Goal: Task Accomplishment & Management: Complete application form

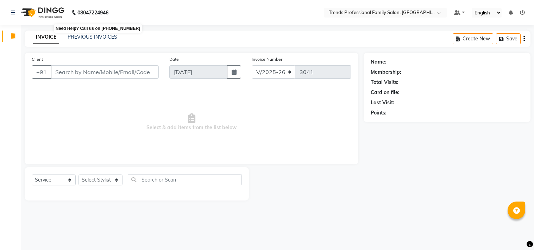
select select "7345"
select select "service"
click at [97, 179] on select "Select Stylist [PERSON_NAME] [PERSON_NAME] [PERSON_NAME] [PERSON_NAME] RUSTHAM …" at bounding box center [100, 180] width 44 height 11
select select "63519"
click at [78, 175] on select "Select Stylist [PERSON_NAME] [PERSON_NAME] [PERSON_NAME] [PERSON_NAME] RUSTHAM …" at bounding box center [100, 180] width 44 height 11
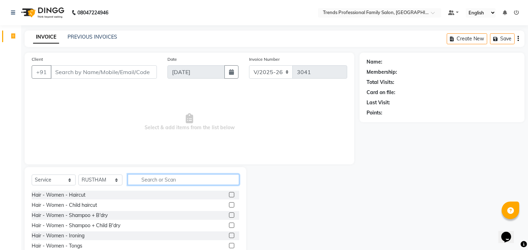
click at [134, 180] on input "text" at bounding box center [184, 179] width 112 height 11
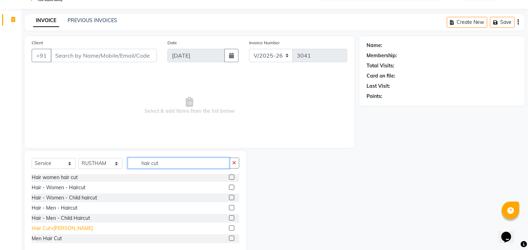
scroll to position [31, 0]
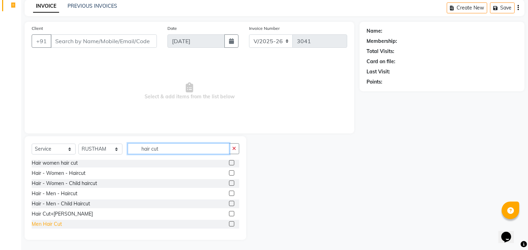
type input "hair cut"
click at [55, 226] on div "Men Hair Cut" at bounding box center [47, 224] width 30 height 7
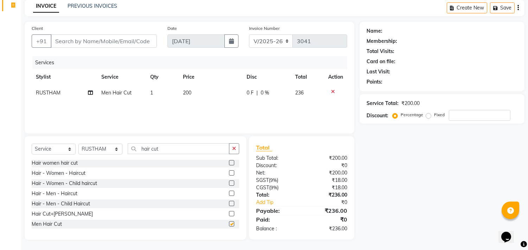
checkbox input "false"
click at [231, 146] on button "button" at bounding box center [234, 149] width 10 height 11
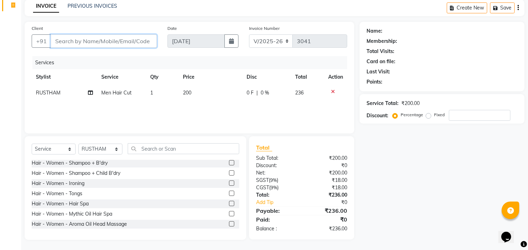
click at [75, 42] on input "Client" at bounding box center [104, 40] width 106 height 13
click at [104, 42] on input "Client" at bounding box center [104, 40] width 106 height 13
type input "8"
type input "0"
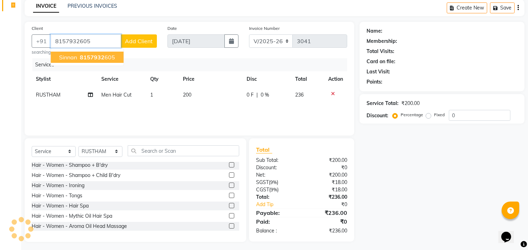
type input "8157932605"
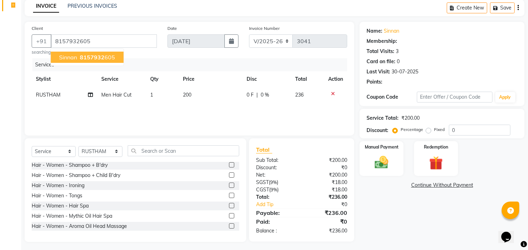
click at [104, 57] on ngb-highlight "8157932 605" at bounding box center [96, 57] width 37 height 7
click at [518, 8] on icon "button" at bounding box center [518, 8] width 1 height 0
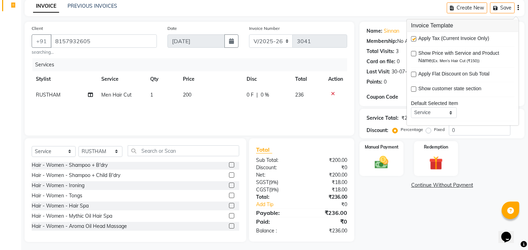
click at [413, 39] on label at bounding box center [413, 38] width 5 height 5
click at [413, 39] on input "checkbox" at bounding box center [413, 39] width 5 height 5
checkbox input "false"
click at [282, 20] on main "INVOICE PREVIOUS INVOICES Create New Save Client [PHONE_NUMBER] searching... Da…" at bounding box center [274, 126] width 507 height 253
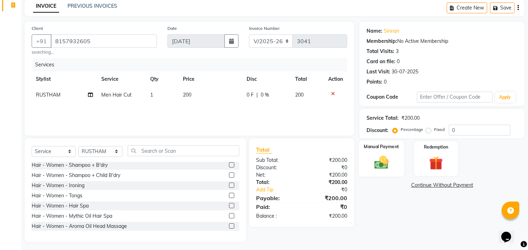
click at [386, 171] on div "Manual Payment" at bounding box center [382, 159] width 46 height 36
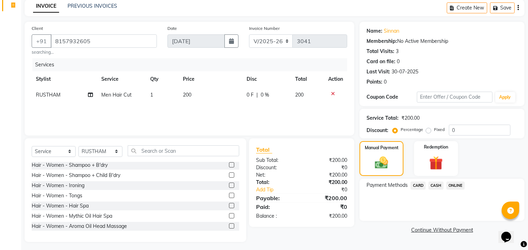
click at [456, 184] on span "ONLINE" at bounding box center [455, 186] width 18 height 8
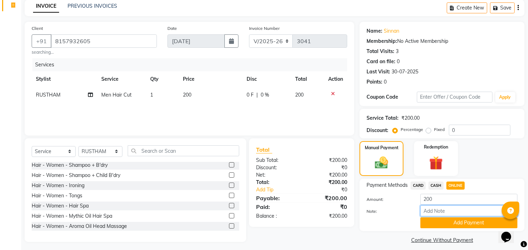
click at [456, 210] on input "Note:" at bounding box center [468, 211] width 97 height 11
type input "THANK YOU VISIT AGAIN"
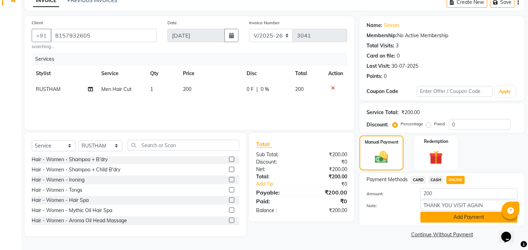
click at [469, 221] on button "Add Payment" at bounding box center [468, 217] width 97 height 11
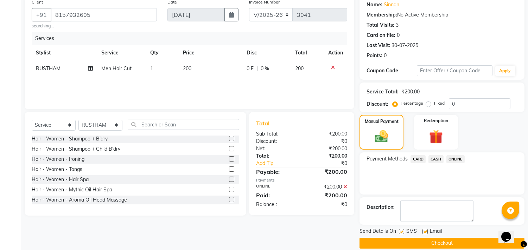
scroll to position [66, 0]
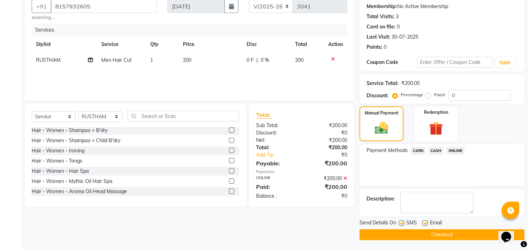
click at [425, 226] on div at bounding box center [425, 224] width 5 height 7
click at [401, 224] on label at bounding box center [401, 223] width 5 height 5
click at [401, 224] on input "checkbox" at bounding box center [401, 224] width 5 height 5
checkbox input "false"
click at [426, 224] on label at bounding box center [425, 223] width 5 height 5
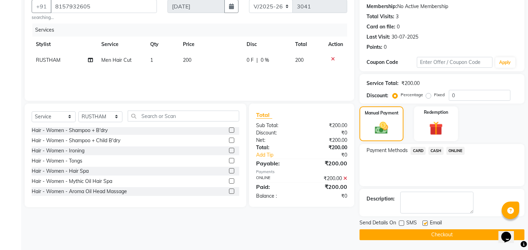
click at [426, 224] on input "checkbox" at bounding box center [425, 224] width 5 height 5
checkbox input "false"
click at [428, 233] on button "Checkout" at bounding box center [442, 235] width 165 height 11
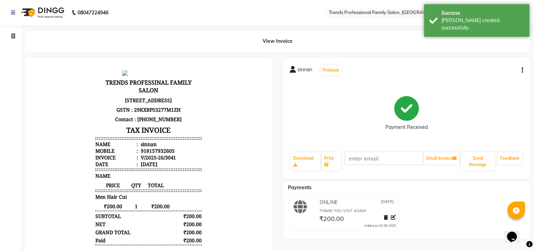
select select "service"
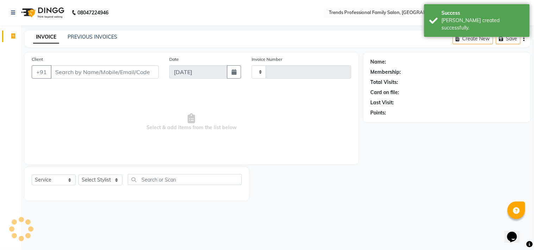
type input "3042"
select select "7345"
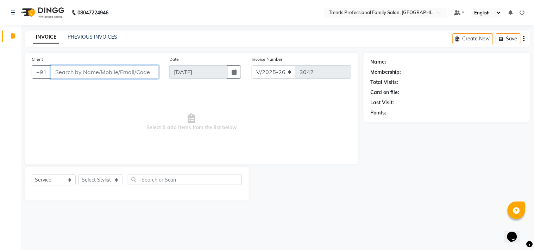
drag, startPoint x: 88, startPoint y: 75, endPoint x: 91, endPoint y: 69, distance: 6.6
click at [89, 73] on input "Client" at bounding box center [105, 71] width 108 height 13
type input "9823259575"
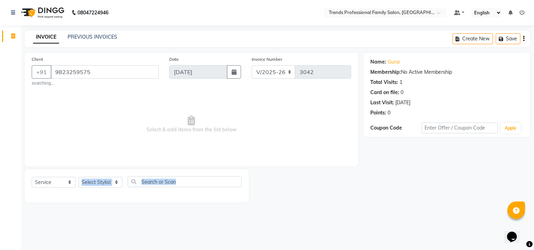
drag, startPoint x: 106, startPoint y: 194, endPoint x: 107, endPoint y: 189, distance: 4.6
click at [107, 192] on div "Select Service Product Membership Package Voucher Prepaid Gift Card Select Styl…" at bounding box center [137, 185] width 210 height 17
drag, startPoint x: 104, startPoint y: 183, endPoint x: 103, endPoint y: 178, distance: 4.9
click at [104, 181] on select "Select Stylist [PERSON_NAME] [PERSON_NAME] [PERSON_NAME] [PERSON_NAME] RUSTHAM …" at bounding box center [100, 182] width 44 height 11
select select "84239"
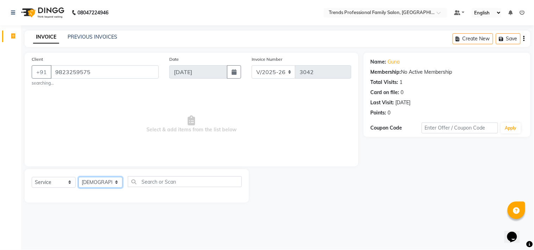
click at [78, 177] on select "Select Stylist [PERSON_NAME] [PERSON_NAME] [PERSON_NAME] [PERSON_NAME] RUSTHAM …" at bounding box center [100, 182] width 44 height 11
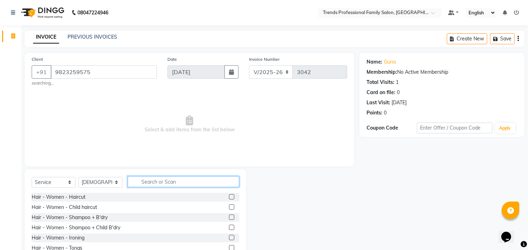
click at [140, 185] on input "text" at bounding box center [184, 182] width 112 height 11
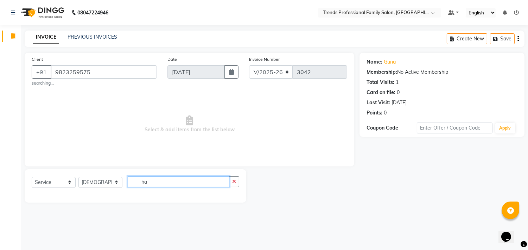
type input "h"
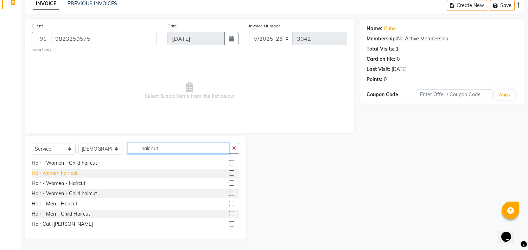
scroll to position [21, 0]
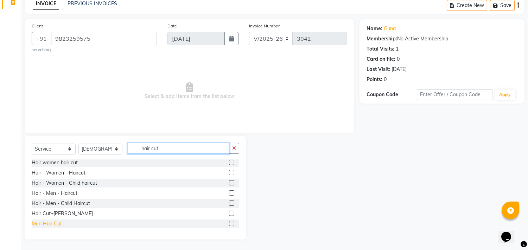
type input "hair cut"
drag, startPoint x: 55, startPoint y: 224, endPoint x: 167, endPoint y: 161, distance: 128.7
click at [55, 224] on div "Men Hair Cut" at bounding box center [47, 224] width 30 height 7
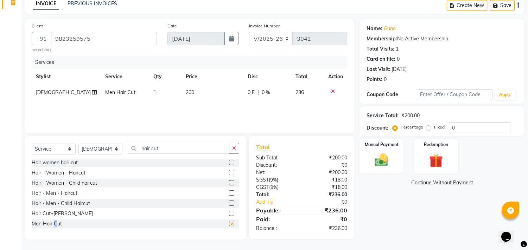
checkbox input "false"
click at [236, 153] on button "button" at bounding box center [234, 148] width 10 height 11
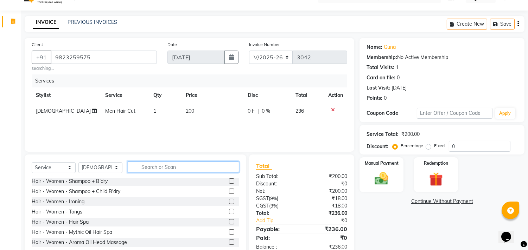
scroll to position [0, 0]
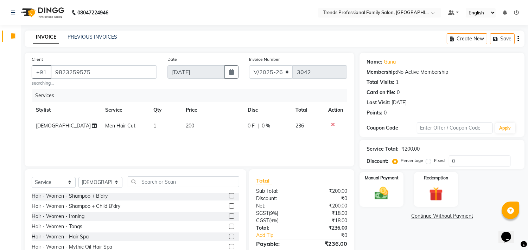
click at [518, 39] on icon "button" at bounding box center [518, 39] width 1 height 0
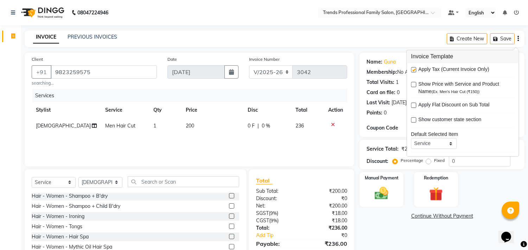
drag, startPoint x: 413, startPoint y: 68, endPoint x: 325, endPoint y: 36, distance: 94.3
click at [410, 67] on div "Apply Tax (Current Invoice Only) Show Price with Service and Product Name (Ex. …" at bounding box center [463, 110] width 112 height 94
click at [323, 36] on div "INVOICE PREVIOUS INVOICES Create New Save" at bounding box center [275, 39] width 500 height 17
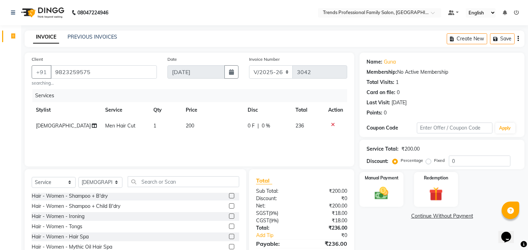
click at [518, 39] on icon "button" at bounding box center [518, 39] width 1 height 0
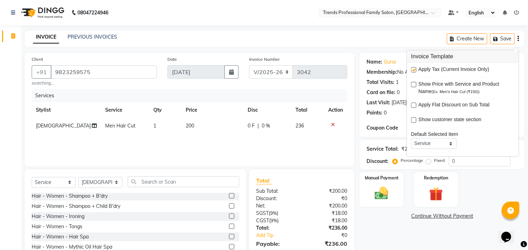
click at [413, 68] on label at bounding box center [413, 69] width 5 height 5
click at [413, 68] on input "checkbox" at bounding box center [413, 70] width 5 height 5
checkbox input "false"
drag, startPoint x: 334, startPoint y: 40, endPoint x: 371, endPoint y: 47, distance: 38.4
click at [335, 39] on div "INVOICE PREVIOUS INVOICES Create New Save" at bounding box center [275, 39] width 500 height 17
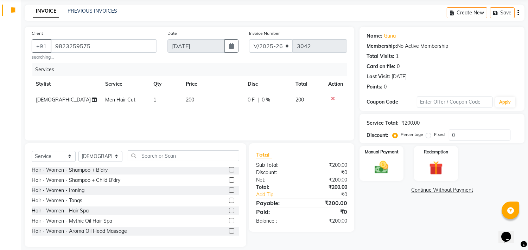
scroll to position [33, 0]
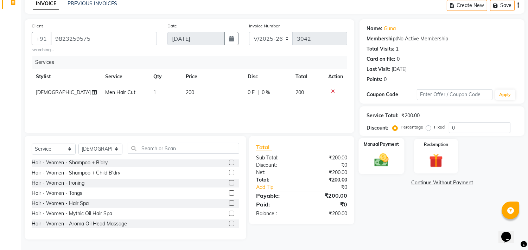
click at [379, 168] on img at bounding box center [381, 160] width 23 height 17
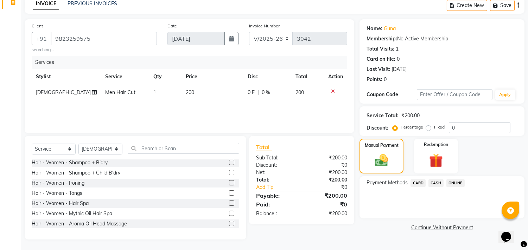
click at [456, 184] on span "ONLINE" at bounding box center [455, 183] width 18 height 8
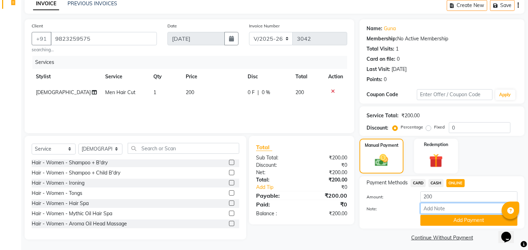
click at [450, 210] on input "Note:" at bounding box center [468, 208] width 97 height 11
type input "THANK YOU VISIT AGAIN"
drag, startPoint x: 452, startPoint y: 213, endPoint x: 456, endPoint y: 221, distance: 8.3
click at [456, 221] on button "Add Payment" at bounding box center [468, 220] width 97 height 11
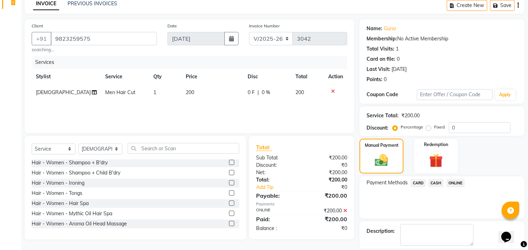
click at [455, 181] on span "ONLINE" at bounding box center [455, 183] width 18 height 8
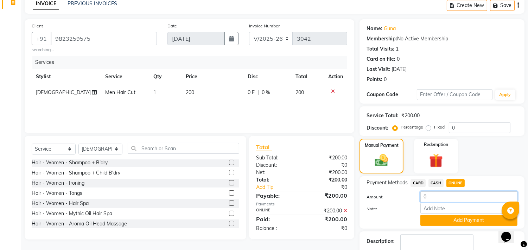
click at [435, 201] on input "0" at bounding box center [468, 197] width 97 height 11
click at [433, 208] on input "Note:" at bounding box center [468, 208] width 97 height 11
click at [438, 182] on span "CASH" at bounding box center [435, 183] width 15 height 8
click at [456, 183] on span "ONLINE" at bounding box center [455, 183] width 18 height 8
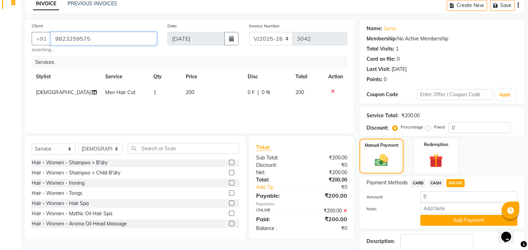
click at [103, 39] on input "9823259575" at bounding box center [104, 38] width 106 height 13
click at [432, 182] on span "CASH" at bounding box center [435, 183] width 15 height 8
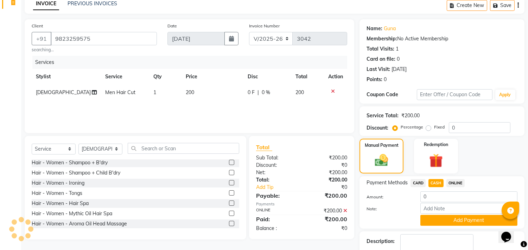
click at [457, 185] on span "ONLINE" at bounding box center [455, 183] width 18 height 8
click at [419, 184] on span "CARD" at bounding box center [418, 183] width 15 height 8
click at [343, 210] on div "₹200.00" at bounding box center [327, 211] width 51 height 7
click at [344, 211] on icon at bounding box center [345, 211] width 4 height 5
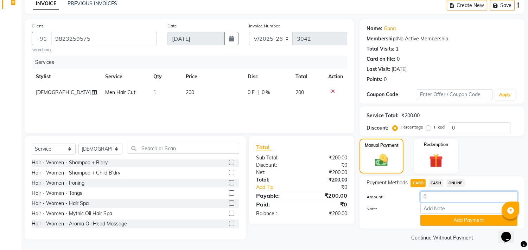
click at [433, 199] on input "0" at bounding box center [468, 197] width 97 height 11
click at [434, 180] on span "CASH" at bounding box center [435, 183] width 15 height 8
type input "200"
click at [456, 183] on span "ONLINE" at bounding box center [455, 183] width 18 height 8
click at [442, 215] on div "Note:" at bounding box center [441, 209] width 161 height 12
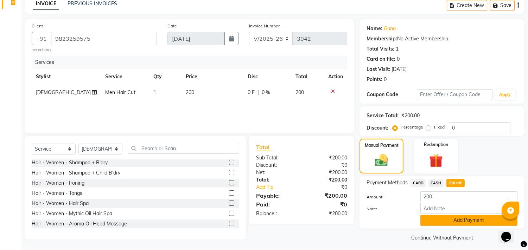
click at [434, 216] on button "Add Payment" at bounding box center [468, 220] width 97 height 11
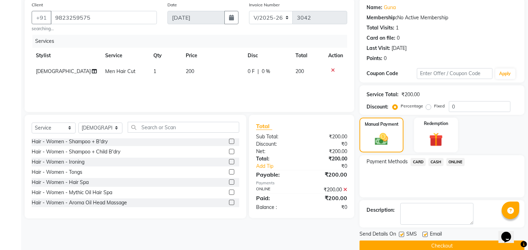
scroll to position [66, 0]
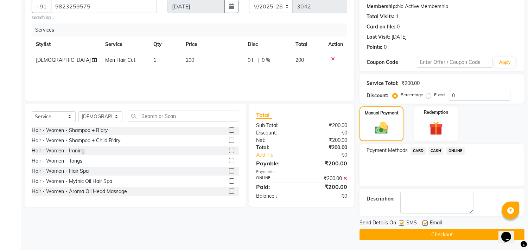
click at [426, 222] on label at bounding box center [425, 223] width 5 height 5
click at [426, 222] on input "checkbox" at bounding box center [425, 224] width 5 height 5
checkbox input "false"
click at [405, 223] on div "SMS" at bounding box center [411, 224] width 24 height 9
click at [400, 224] on label at bounding box center [401, 223] width 5 height 5
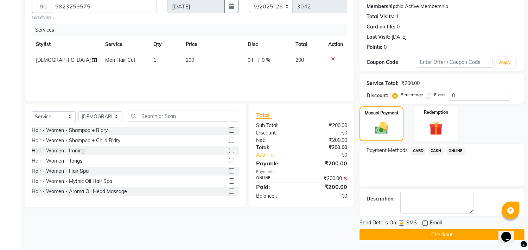
click at [400, 224] on input "checkbox" at bounding box center [401, 224] width 5 height 5
checkbox input "false"
click at [403, 231] on button "Checkout" at bounding box center [442, 235] width 165 height 11
